Goal: Download file/media

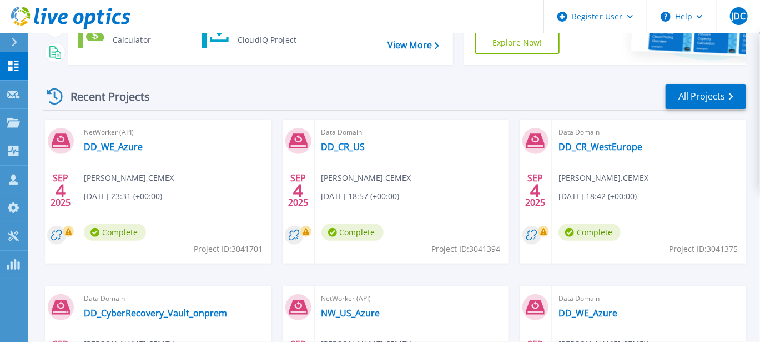
scroll to position [166, 0]
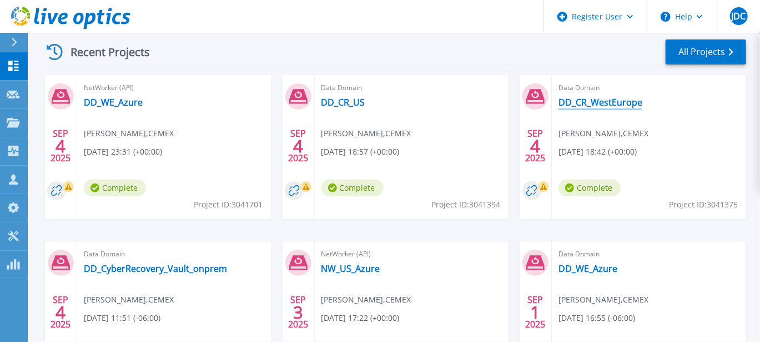
click at [585, 106] on link "DD_CR_WestEurope" at bounding box center [601, 102] width 84 height 11
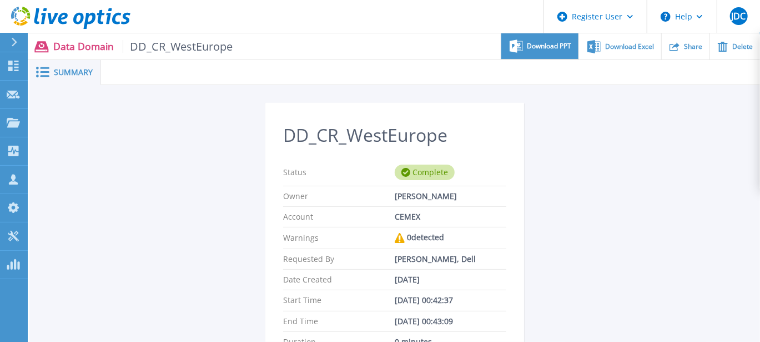
click at [560, 47] on span "Download PPT" at bounding box center [550, 46] width 44 height 7
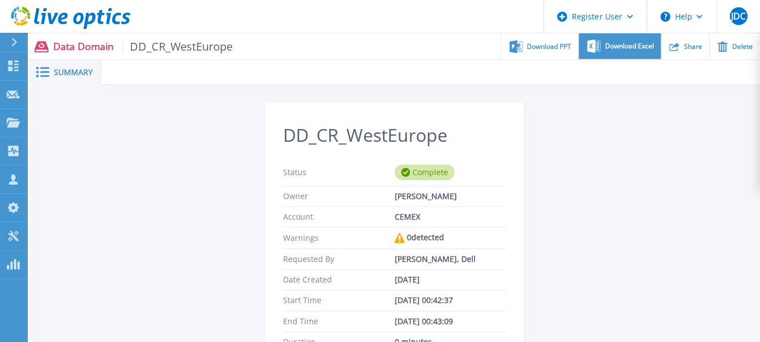
click at [619, 51] on div "Download Excel" at bounding box center [620, 46] width 82 height 26
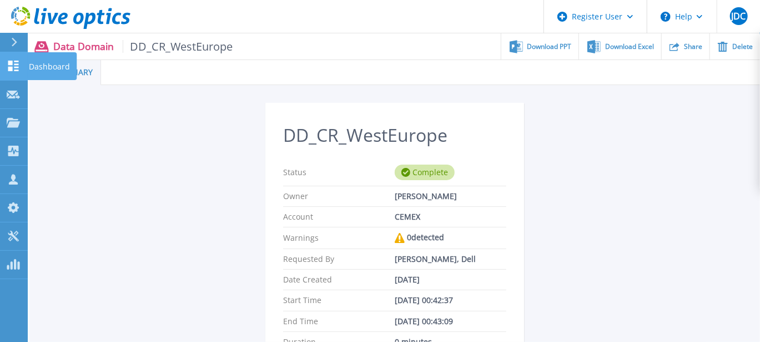
click at [8, 61] on icon at bounding box center [13, 66] width 11 height 11
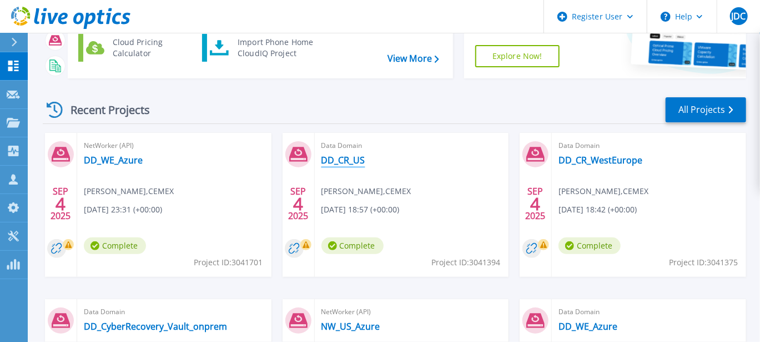
scroll to position [111, 0]
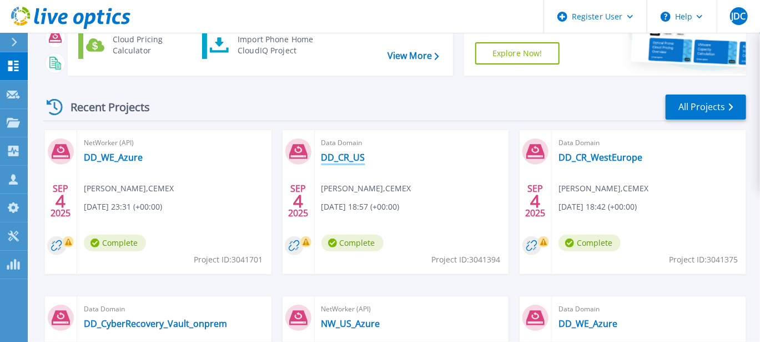
click at [349, 154] on link "DD_CR_US" at bounding box center [344, 157] width 44 height 11
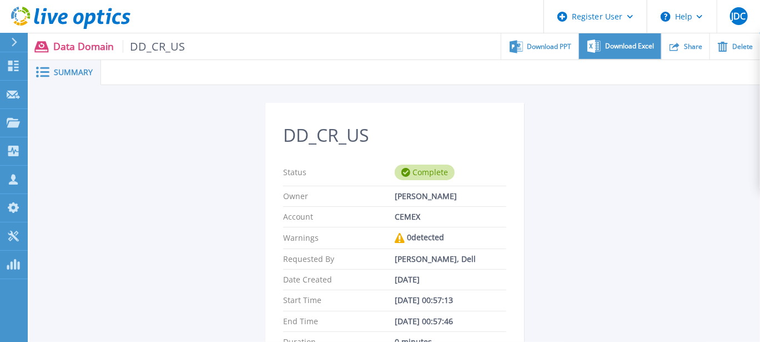
click at [630, 43] on span "Download Excel" at bounding box center [629, 46] width 49 height 7
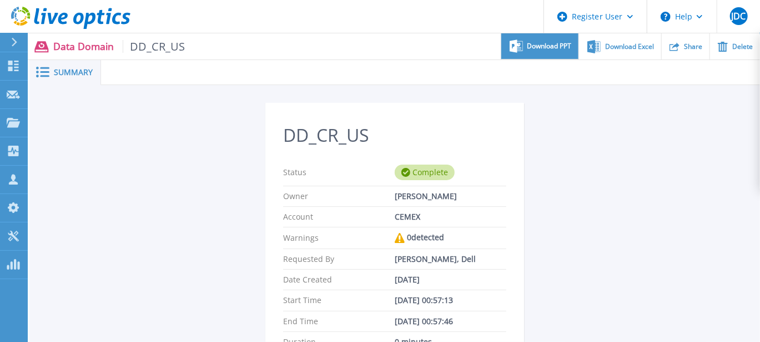
click at [549, 49] on span "Download PPT" at bounding box center [550, 46] width 44 height 7
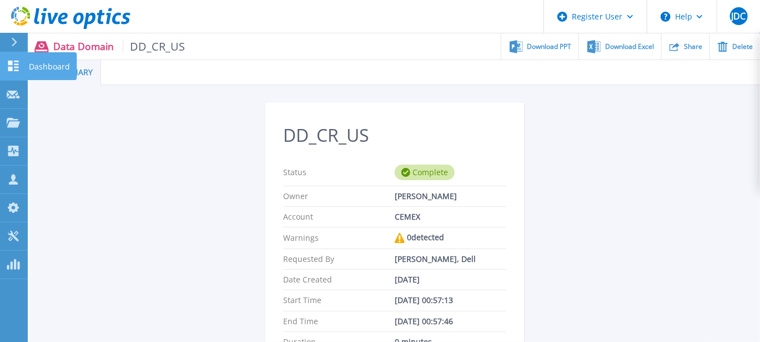
click at [30, 68] on p "Dashboard" at bounding box center [49, 66] width 41 height 29
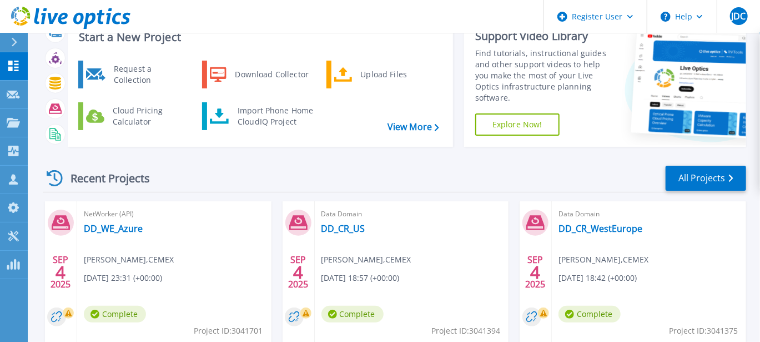
scroll to position [111, 0]
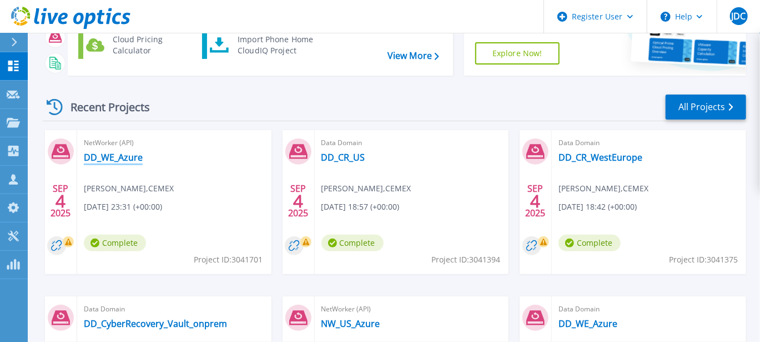
click at [111, 158] on link "DD_WE_Azure" at bounding box center [113, 157] width 59 height 11
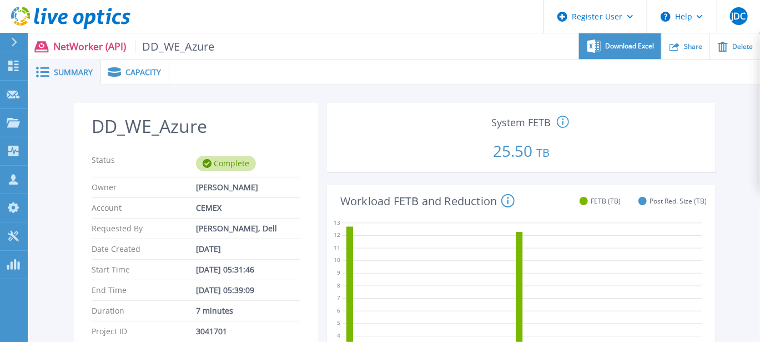
click at [630, 46] on span "Download Excel" at bounding box center [629, 46] width 49 height 7
click at [21, 291] on div "Dashboard Dashboard Request Capture Request Capture Projects Projects Search Pr…" at bounding box center [14, 197] width 28 height 290
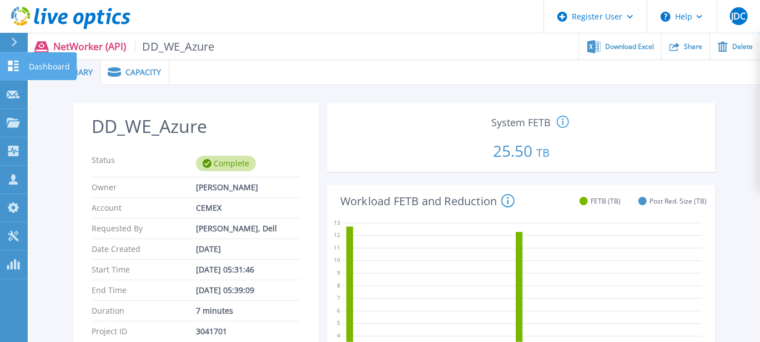
click at [16, 66] on icon at bounding box center [13, 66] width 13 height 11
